Goal: Find contact information: Find contact information

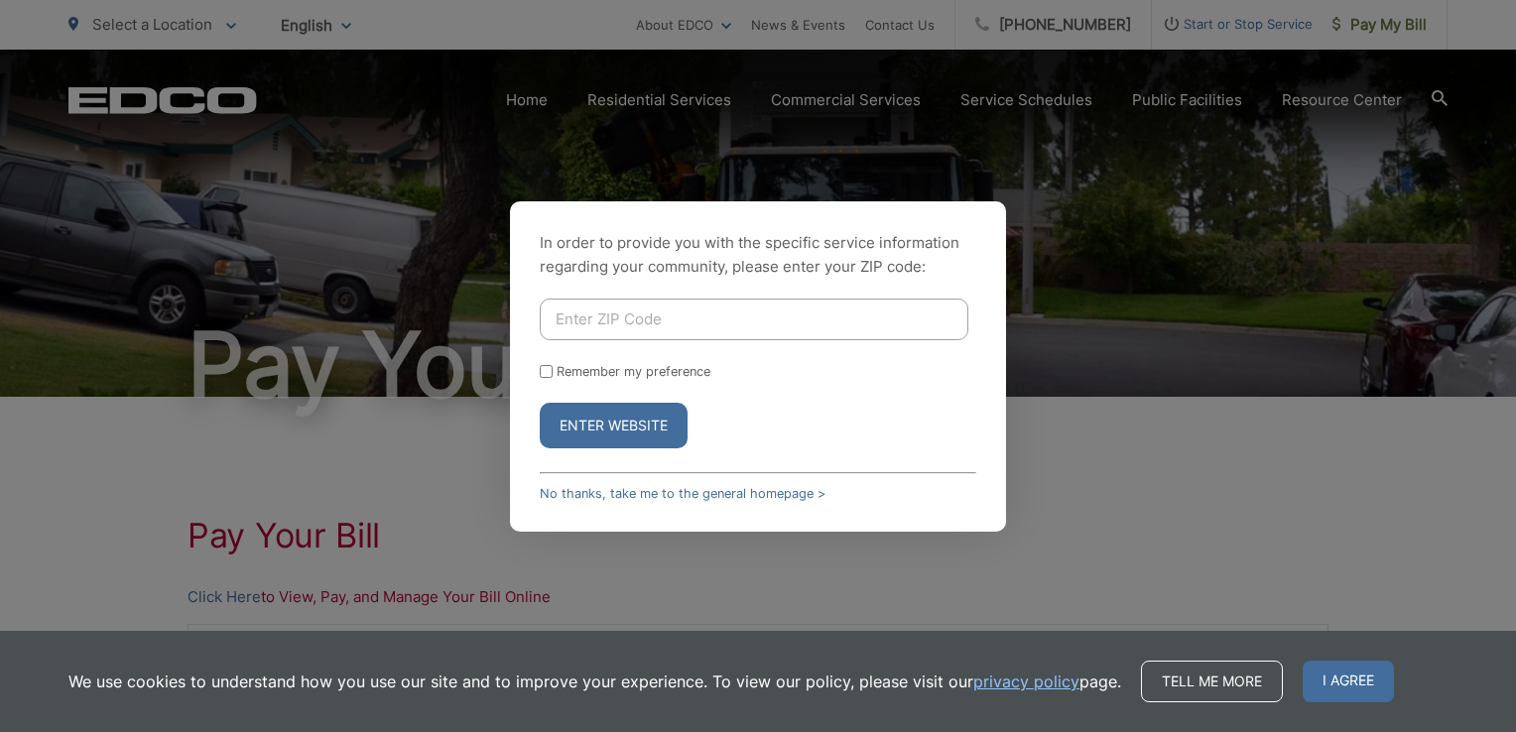
click at [574, 331] on input "Enter ZIP Code" at bounding box center [754, 320] width 429 height 42
type input "92024"
click at [542, 367] on input "Remember my preference" at bounding box center [546, 371] width 13 height 13
checkbox input "true"
click at [594, 429] on button "Enter Website" at bounding box center [614, 426] width 148 height 46
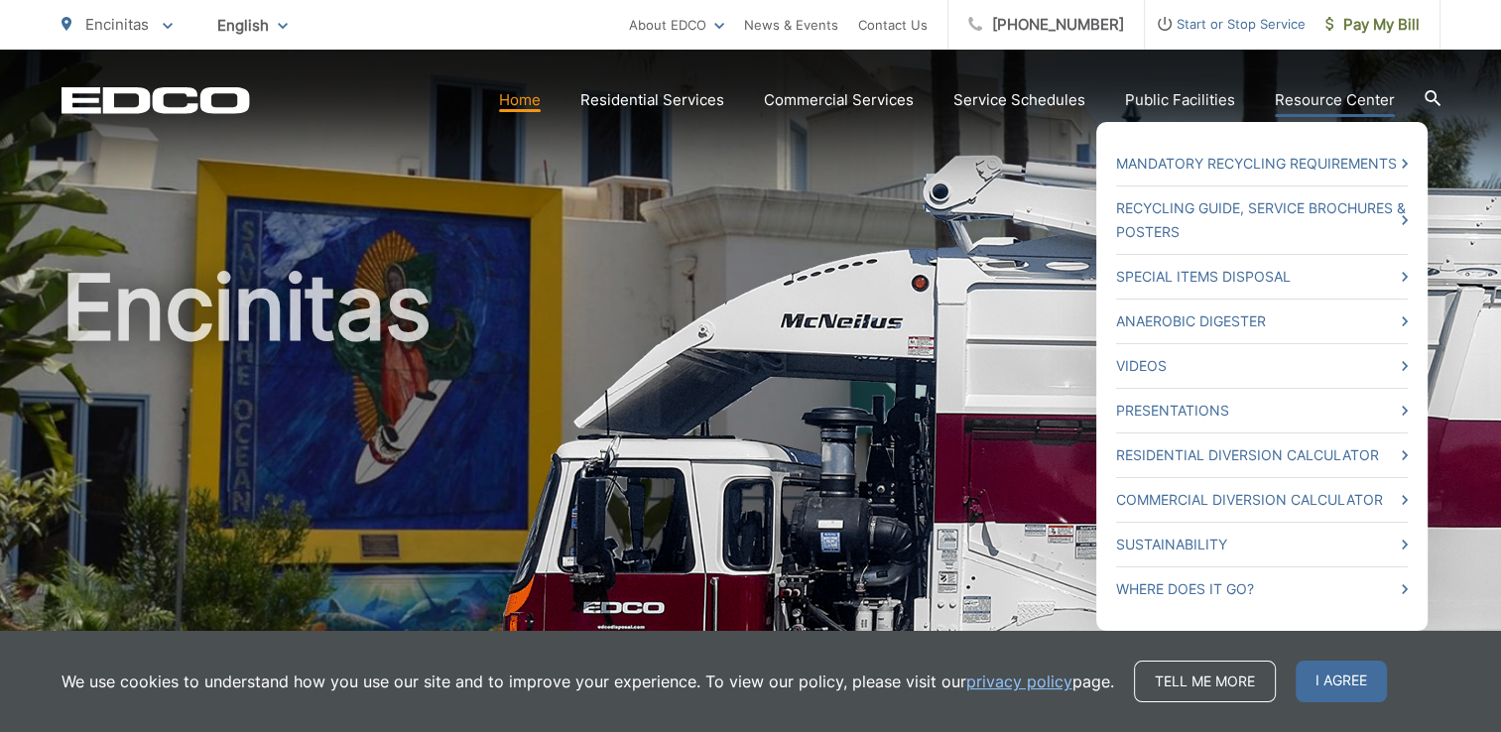
click at [1320, 103] on link "Resource Center" at bounding box center [1335, 100] width 120 height 24
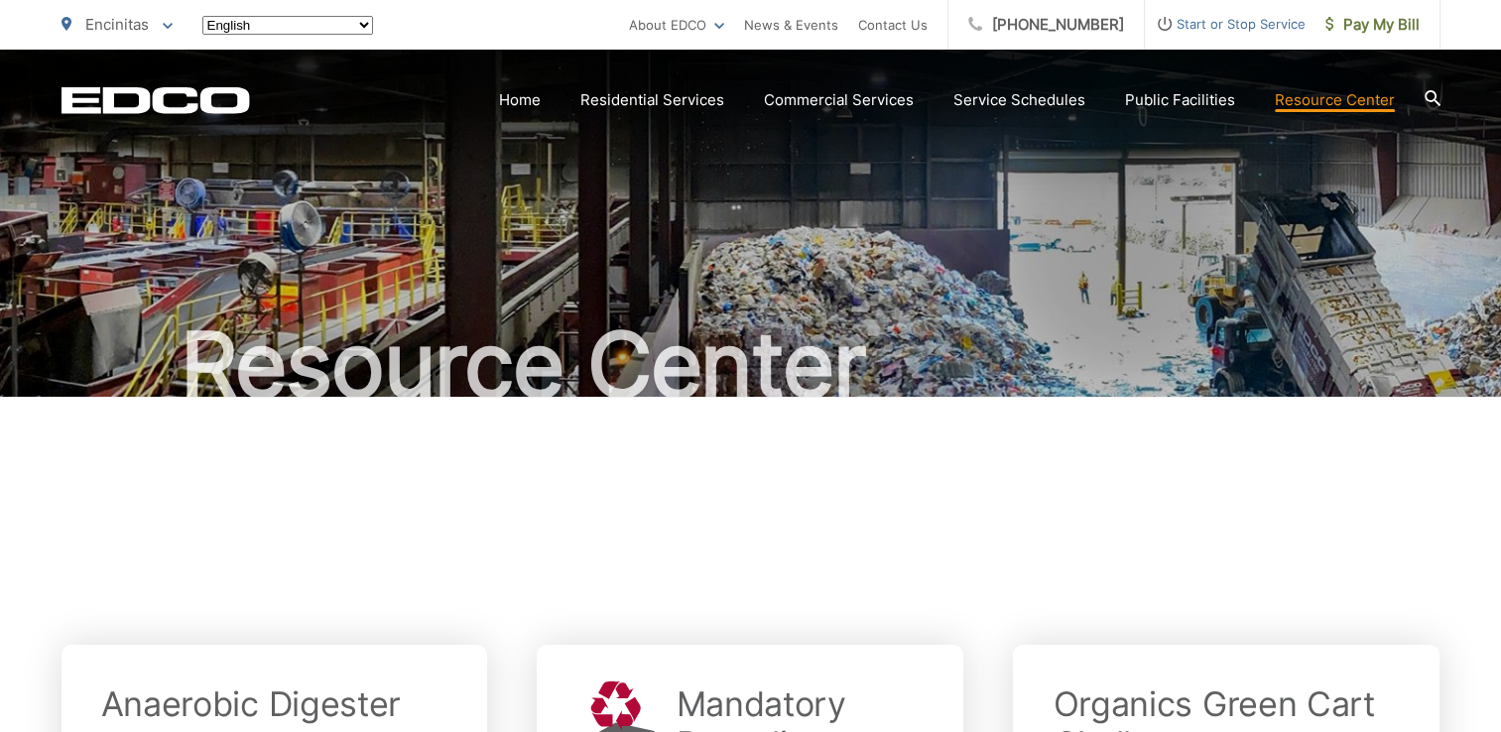
click at [1320, 103] on link "Resource Center" at bounding box center [1335, 100] width 120 height 24
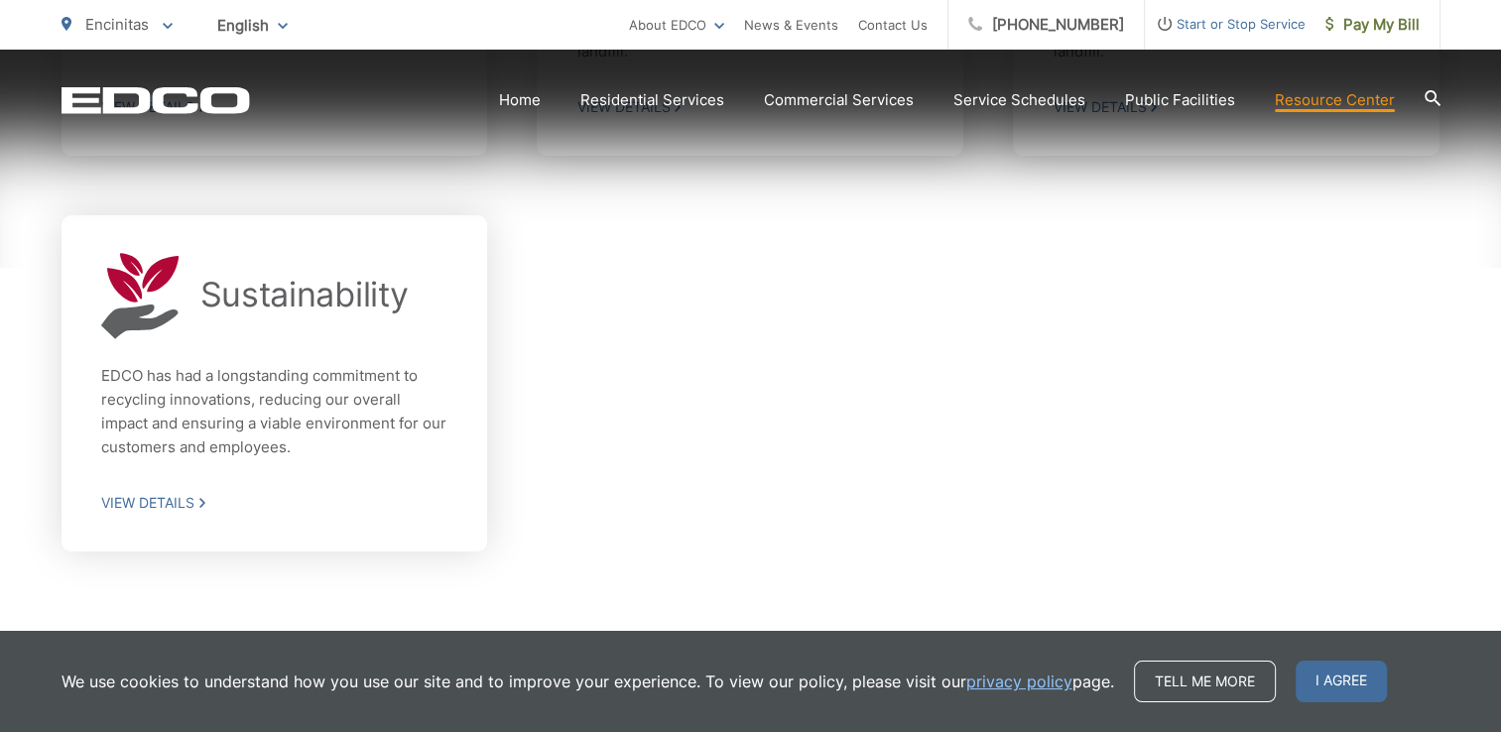
scroll to position [1742, 0]
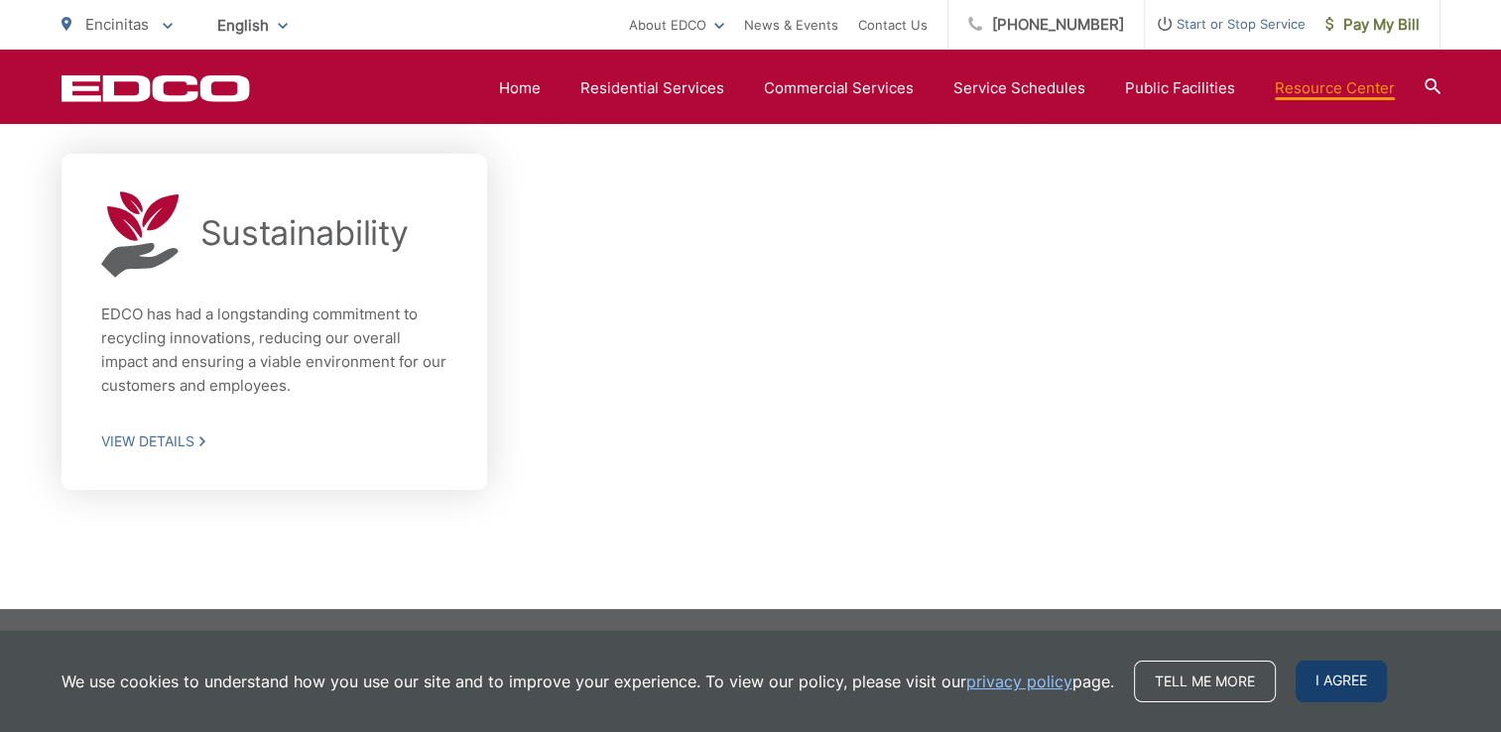
drag, startPoint x: 1182, startPoint y: 677, endPoint x: 1351, endPoint y: 677, distance: 169.7
click at [1351, 677] on span "I agree" at bounding box center [1341, 682] width 91 height 42
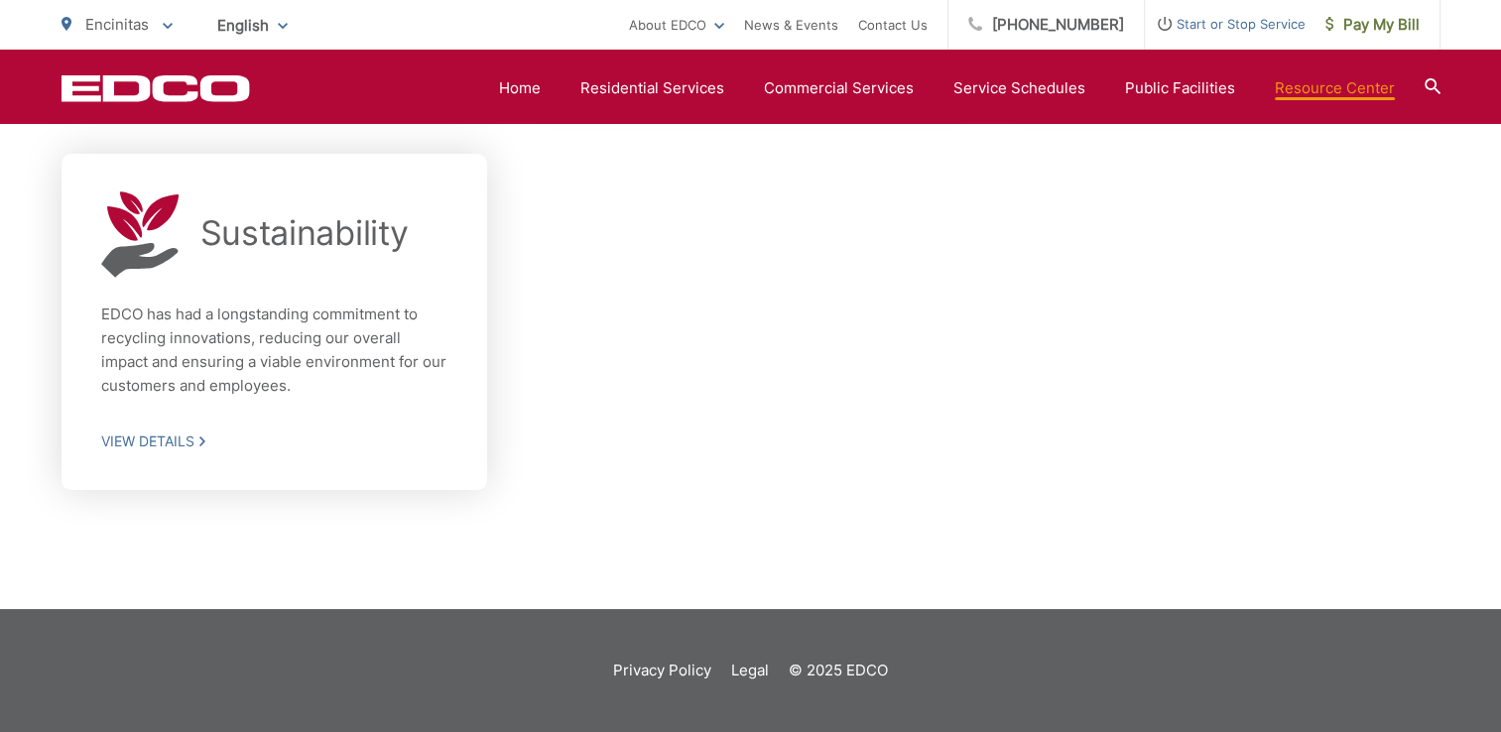
click at [1351, 677] on div "Privacy Policy Legal © 2025 EDCO" at bounding box center [751, 671] width 1379 height 24
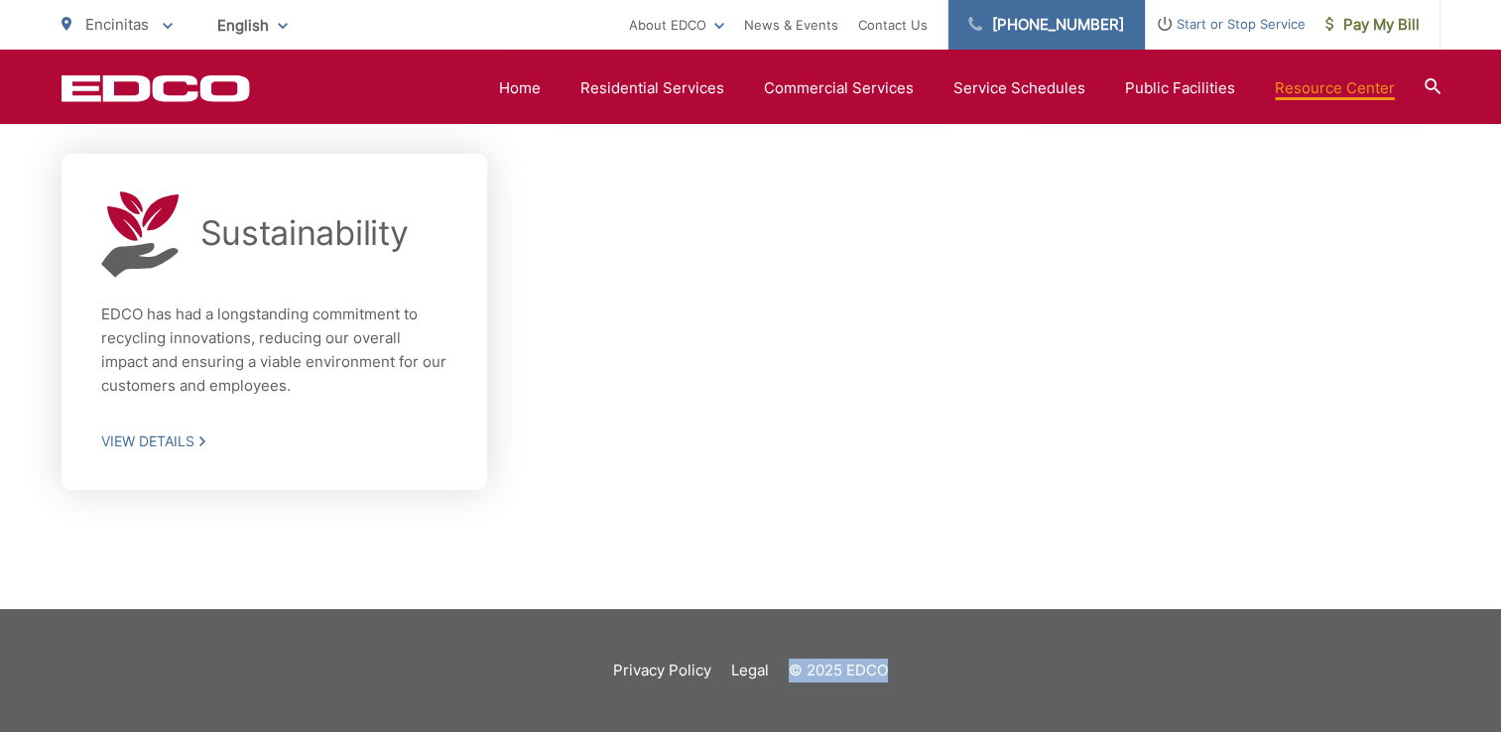
click at [1036, 16] on link "[PHONE_NUMBER]" at bounding box center [1047, 25] width 196 height 50
